Goal: Task Accomplishment & Management: Manage account settings

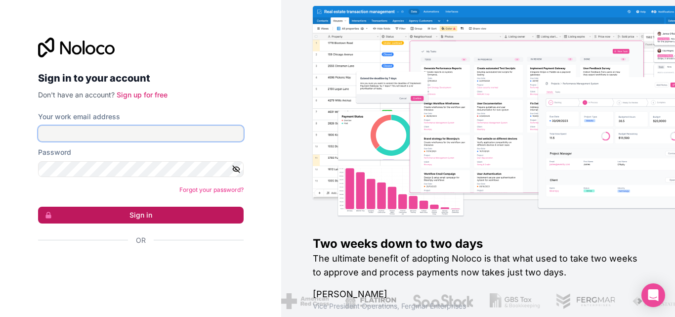
type input "**********"
click at [152, 215] on button "Sign in" at bounding box center [141, 215] width 206 height 17
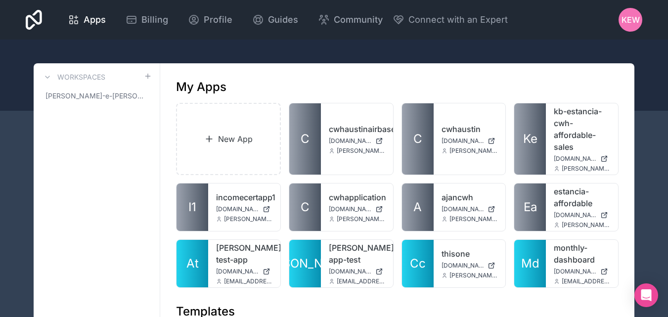
click at [638, 22] on span "KEW" at bounding box center [630, 20] width 18 height 12
click at [34, 19] on icon at bounding box center [34, 20] width 16 height 20
click at [142, 21] on span "Billing" at bounding box center [154, 20] width 27 height 14
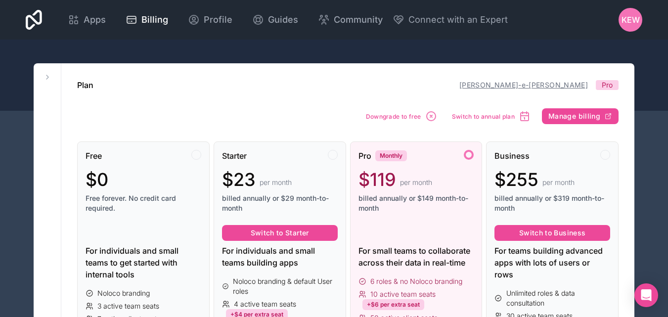
click at [560, 85] on link "[PERSON_NAME]-e-[PERSON_NAME]" at bounding box center [523, 85] width 128 height 8
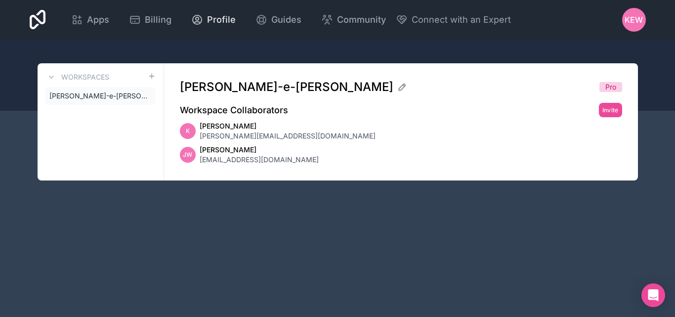
click at [211, 15] on span "Profile" at bounding box center [221, 20] width 29 height 14
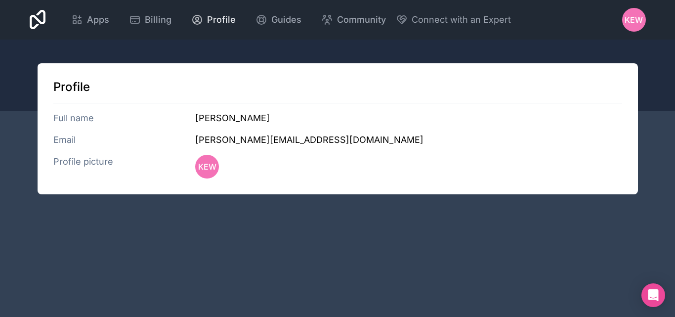
click at [210, 19] on span "Profile" at bounding box center [221, 20] width 29 height 14
click at [101, 20] on span "Apps" at bounding box center [98, 20] width 22 height 14
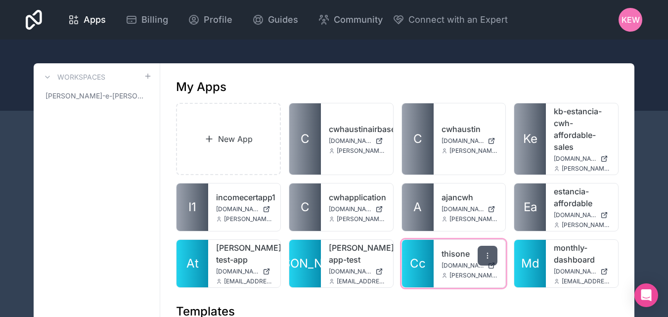
click at [486, 259] on div at bounding box center [487, 256] width 20 height 20
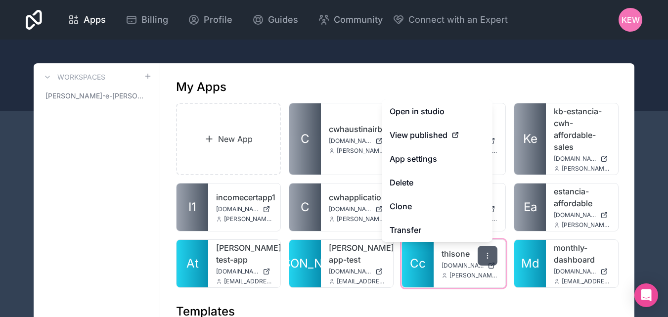
click at [487, 254] on icon at bounding box center [487, 256] width 8 height 8
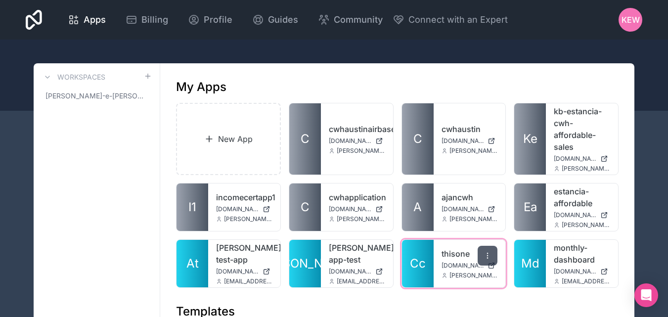
click at [487, 254] on icon at bounding box center [487, 256] width 8 height 8
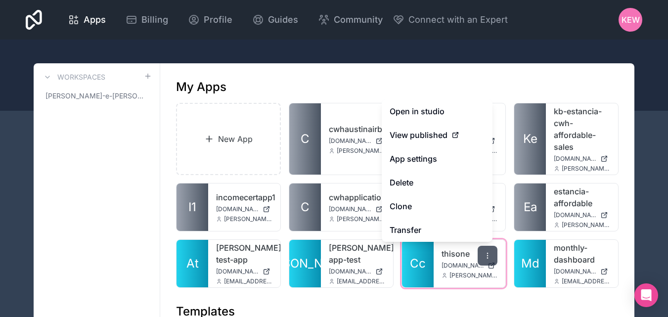
click at [491, 265] on div at bounding box center [487, 256] width 20 height 20
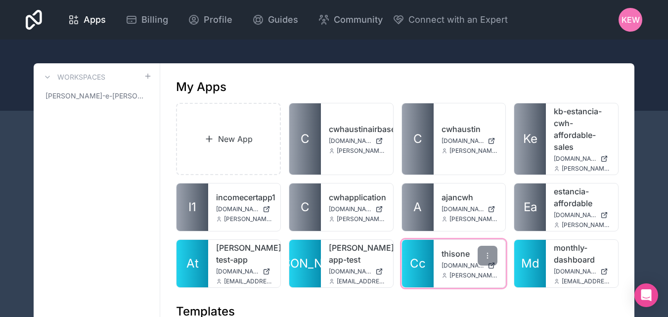
click at [435, 263] on div "thisone [DOMAIN_NAME] [PERSON_NAME][EMAIL_ADDRESS][DOMAIN_NAME]" at bounding box center [469, 263] width 72 height 47
click at [416, 261] on span "Cc" at bounding box center [418, 263] width 16 height 16
